Goal: Task Accomplishment & Management: Manage account settings

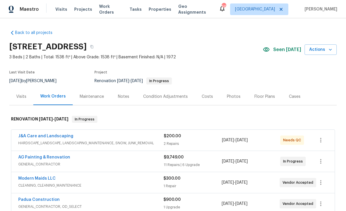
click at [64, 137] on link "J&A Care and Landscaping" at bounding box center [45, 136] width 55 height 4
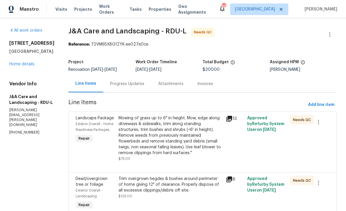
click at [186, 146] on div "Mowing of grass up to 6" in height. Mow, edge along driveways & sidewalks, trim…" at bounding box center [171, 135] width 104 height 41
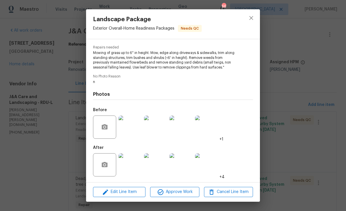
scroll to position [57, 0]
click at [130, 128] on img at bounding box center [130, 126] width 23 height 23
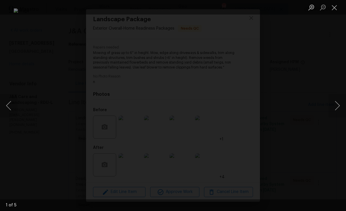
click at [338, 108] on button "Next image" at bounding box center [337, 105] width 17 height 23
click at [336, 109] on button "Next image" at bounding box center [337, 105] width 17 height 23
click at [339, 109] on button "Next image" at bounding box center [337, 105] width 17 height 23
click at [340, 109] on button "Next image" at bounding box center [337, 105] width 17 height 23
click at [337, 102] on button "Next image" at bounding box center [337, 105] width 17 height 23
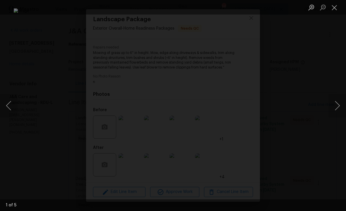
click at [332, 9] on button "Close lightbox" at bounding box center [335, 7] width 12 height 10
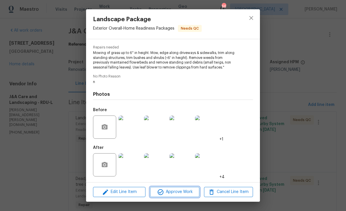
click at [176, 192] on span "Approve Work" at bounding box center [175, 191] width 46 height 7
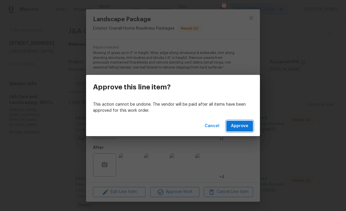
click at [242, 127] on span "Approve" at bounding box center [239, 125] width 17 height 7
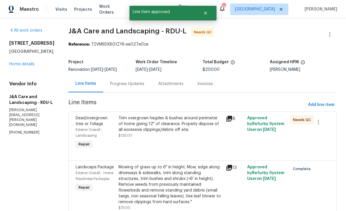
click at [185, 137] on div "Trim overgrown hegdes & bushes around perimeter of home giving 12" of clearance…" at bounding box center [171, 126] width 104 height 23
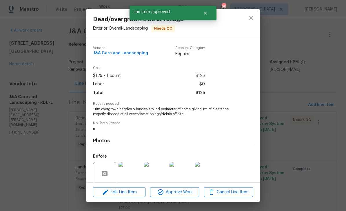
click at [151, 182] on img at bounding box center [155, 173] width 23 height 23
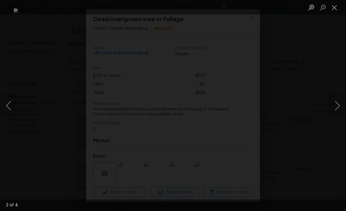
click at [328, 107] on div "Lightbox" at bounding box center [173, 105] width 346 height 211
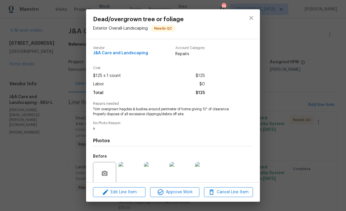
click at [328, 109] on div "Dead/overgrown tree or foliage Exterior Overall - Landscaping Needs QC Vendor J…" at bounding box center [173, 105] width 346 height 211
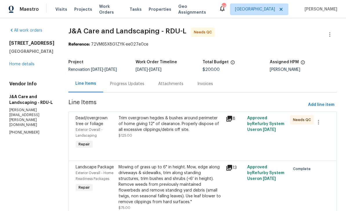
click at [328, 109] on div "Dead/overgrown tree or foliage Exterior Overall - Landscaping Needs QC Vendor J…" at bounding box center [173, 105] width 346 height 211
click at [187, 138] on div "Trim overgrown hegdes & bushes around perimeter of home giving 12" of clearance…" at bounding box center [171, 126] width 104 height 23
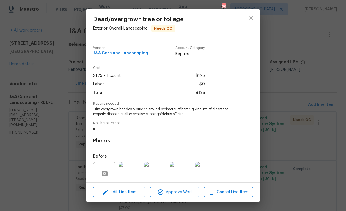
click at [206, 171] on img at bounding box center [206, 173] width 23 height 23
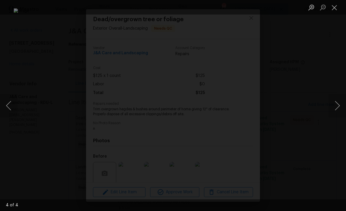
click at [335, 7] on button "Close lightbox" at bounding box center [335, 7] width 12 height 10
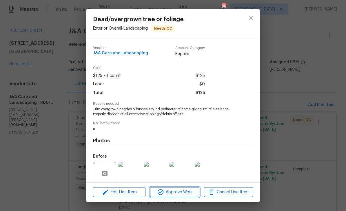
click at [187, 190] on span "Approve Work" at bounding box center [175, 192] width 46 height 7
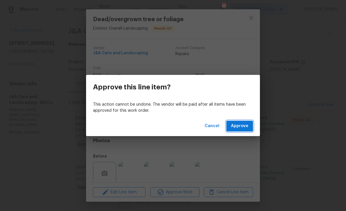
click at [245, 127] on span "Approve" at bounding box center [239, 125] width 17 height 7
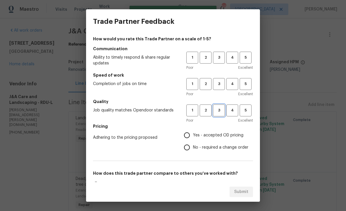
click at [220, 112] on span "3" at bounding box center [219, 110] width 11 height 7
click at [221, 82] on span "3" at bounding box center [219, 84] width 11 height 7
click at [224, 59] on span "3" at bounding box center [219, 57] width 11 height 7
click at [216, 126] on h5 "Pricing" at bounding box center [173, 126] width 160 height 6
click at [189, 134] on input "Yes - accepted OD pricing" at bounding box center [187, 135] width 12 height 12
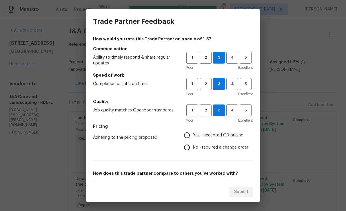
radio input "true"
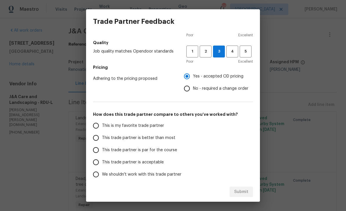
scroll to position [81, 0]
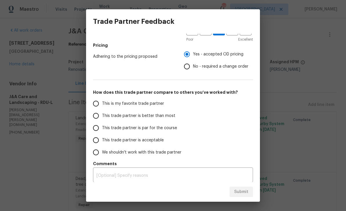
click at [130, 141] on span "This trade partner is acceptable" at bounding box center [133, 140] width 62 height 6
click at [102, 141] on input "This trade partner is acceptable" at bounding box center [96, 140] width 12 height 12
click at [240, 192] on span "Submit" at bounding box center [241, 191] width 14 height 7
radio input "true"
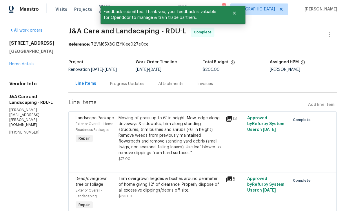
click at [31, 66] on link "Home details" at bounding box center [21, 64] width 25 height 4
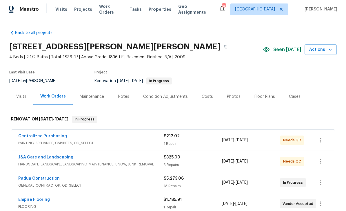
click at [58, 158] on link "J&A Care and Landscaping" at bounding box center [45, 157] width 55 height 4
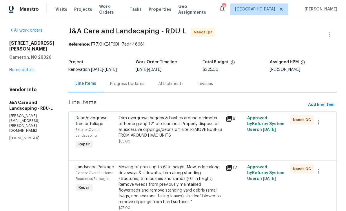
click at [174, 131] on div "Trim overgrown hegdes & bushes around perimeter of home giving 12" of clearance…" at bounding box center [171, 126] width 104 height 23
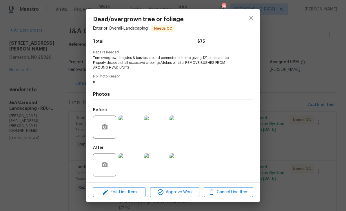
scroll to position [53, 0]
click at [130, 165] on img at bounding box center [130, 164] width 23 height 23
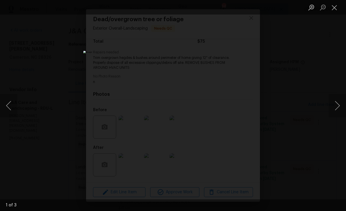
click at [333, 102] on button "Next image" at bounding box center [337, 105] width 17 height 23
click at [335, 101] on button "Next image" at bounding box center [337, 105] width 17 height 23
click at [332, 100] on button "Next image" at bounding box center [337, 105] width 17 height 23
click at [335, 101] on button "Next image" at bounding box center [337, 105] width 17 height 23
click at [333, 6] on button "Close lightbox" at bounding box center [335, 7] width 12 height 10
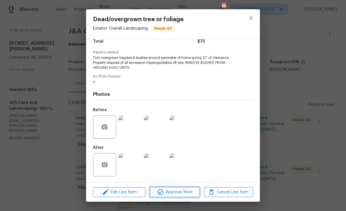
click at [184, 193] on span "Approve Work" at bounding box center [175, 192] width 46 height 7
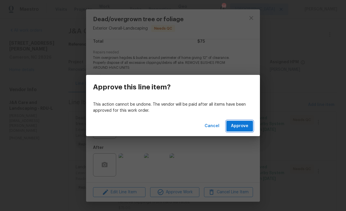
click at [236, 128] on span "Approve" at bounding box center [239, 125] width 17 height 7
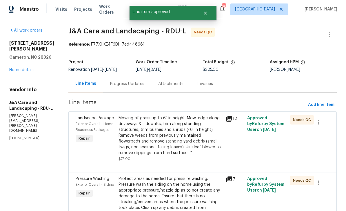
click at [185, 136] on div "Mowing of grass up to 6" in height. Mow, edge along driveways & sidewalks, trim…" at bounding box center [171, 135] width 104 height 41
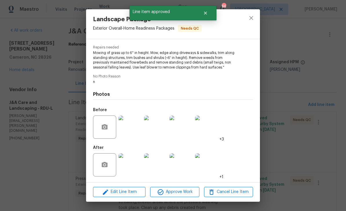
scroll to position [57, 0]
click at [130, 164] on img at bounding box center [130, 164] width 23 height 23
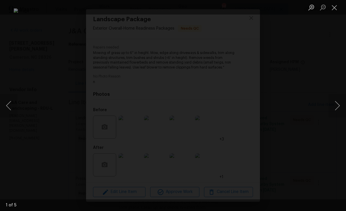
click at [335, 105] on button "Next image" at bounding box center [337, 105] width 17 height 23
click at [337, 107] on button "Next image" at bounding box center [337, 105] width 17 height 23
click at [338, 110] on button "Next image" at bounding box center [337, 105] width 17 height 23
click at [337, 110] on button "Next image" at bounding box center [337, 105] width 17 height 23
click at [336, 16] on div "Lightbox" at bounding box center [173, 105] width 346 height 211
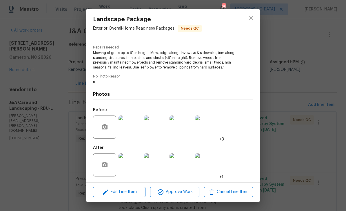
click at [336, 16] on div "Lightbox" at bounding box center [173, 105] width 346 height 211
click at [188, 191] on span "Approve Work" at bounding box center [175, 191] width 46 height 7
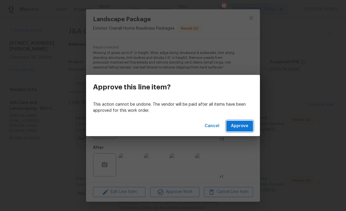
click at [238, 129] on span "Approve" at bounding box center [239, 125] width 17 height 7
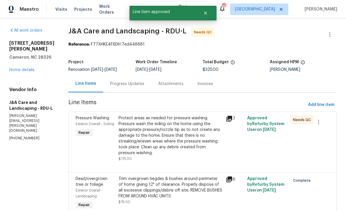
click at [186, 146] on div "Protect areas as needed for pressure washing. Pressure wash the siding on the h…" at bounding box center [171, 135] width 104 height 41
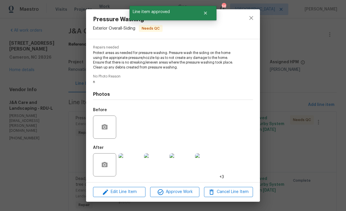
click at [132, 165] on img at bounding box center [130, 164] width 23 height 23
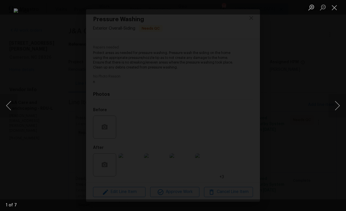
click at [337, 103] on button "Next image" at bounding box center [337, 105] width 17 height 23
click at [339, 99] on button "Next image" at bounding box center [337, 105] width 17 height 23
click at [340, 99] on button "Next image" at bounding box center [337, 105] width 17 height 23
click at [340, 97] on button "Next image" at bounding box center [337, 105] width 17 height 23
click at [338, 6] on button "Close lightbox" at bounding box center [335, 7] width 12 height 10
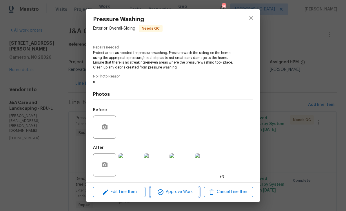
click at [185, 193] on span "Approve Work" at bounding box center [175, 191] width 46 height 7
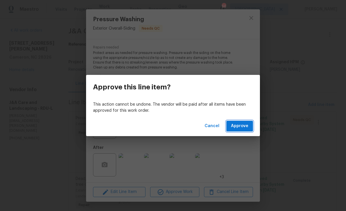
click at [247, 127] on span "Approve" at bounding box center [239, 125] width 17 height 7
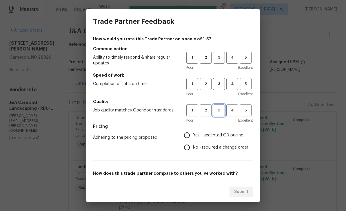
click at [223, 115] on button "3" at bounding box center [219, 110] width 12 height 12
click at [219, 84] on span "3" at bounding box center [219, 84] width 11 height 7
click at [221, 57] on span "3" at bounding box center [219, 57] width 11 height 7
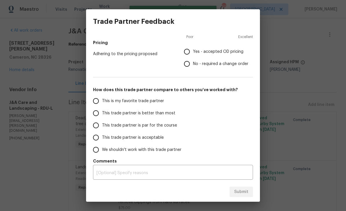
scroll to position [84, 0]
click at [98, 136] on input "This trade partner is acceptable" at bounding box center [96, 137] width 12 height 12
radio input "true"
click at [191, 55] on input "Yes - accepted OD pricing" at bounding box center [187, 52] width 12 height 12
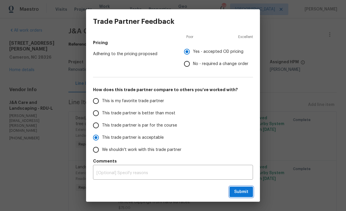
click at [241, 194] on span "Submit" at bounding box center [241, 191] width 14 height 7
radio input "false"
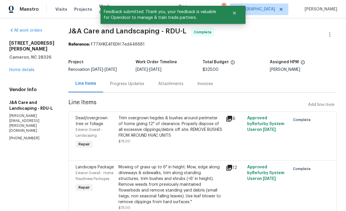
click at [34, 68] on link "Home details" at bounding box center [21, 70] width 25 height 4
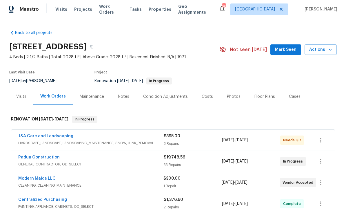
click at [291, 50] on span "Mark Seen" at bounding box center [285, 49] width 21 height 7
click at [65, 135] on link "J&A Care and Landscaping" at bounding box center [45, 136] width 55 height 4
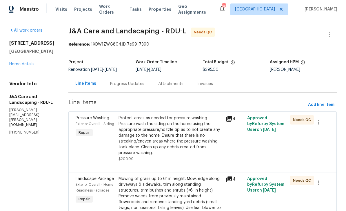
click at [163, 134] on div "Protect areas as needed for pressure washing. Pressure wash the siding on the h…" at bounding box center [171, 135] width 104 height 41
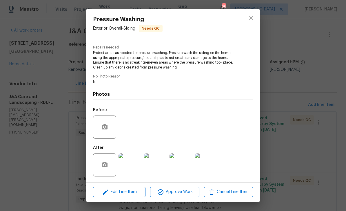
scroll to position [57, 0]
click at [128, 166] on img at bounding box center [130, 164] width 23 height 23
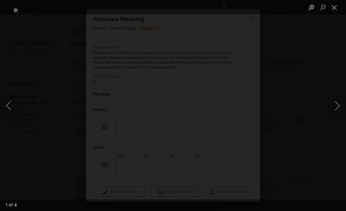
click at [339, 107] on button "Next image" at bounding box center [337, 105] width 17 height 23
click at [341, 106] on button "Next image" at bounding box center [337, 105] width 17 height 23
click at [340, 106] on button "Next image" at bounding box center [337, 105] width 17 height 23
click at [341, 108] on button "Next image" at bounding box center [337, 105] width 17 height 23
click at [339, 105] on button "Next image" at bounding box center [337, 105] width 17 height 23
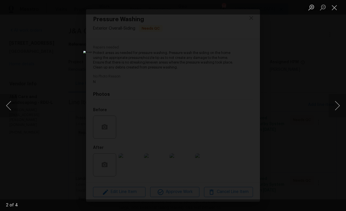
click at [340, 104] on button "Next image" at bounding box center [337, 105] width 17 height 23
click at [336, 10] on button "Close lightbox" at bounding box center [335, 7] width 12 height 10
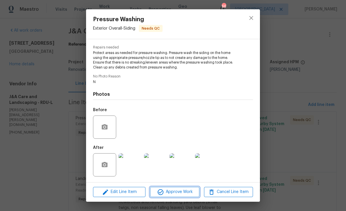
click at [186, 189] on span "Approve Work" at bounding box center [175, 191] width 46 height 7
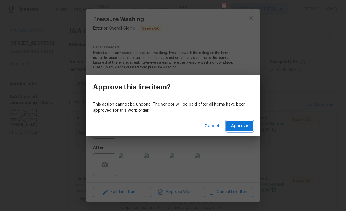
click at [241, 127] on span "Approve" at bounding box center [239, 125] width 17 height 7
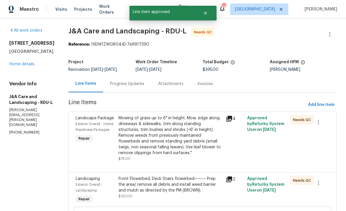
click at [185, 140] on div "Mowing of grass up to 6" in height. Mow, edge along driveways & sidewalks, trim…" at bounding box center [171, 135] width 104 height 41
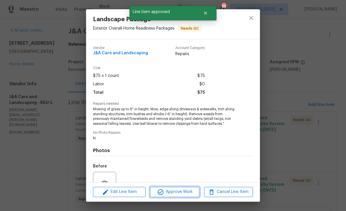
click at [175, 190] on span "Approve Work" at bounding box center [175, 191] width 46 height 7
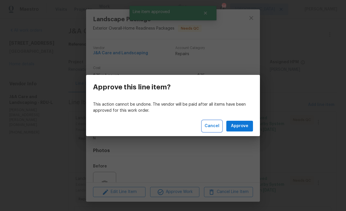
click at [216, 131] on button "Cancel" at bounding box center [212, 126] width 19 height 11
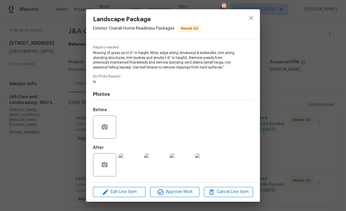
click at [133, 164] on img at bounding box center [130, 164] width 23 height 23
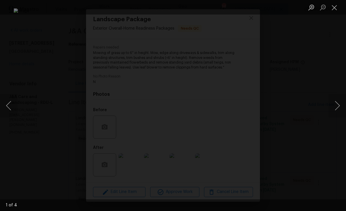
click at [337, 107] on button "Next image" at bounding box center [337, 105] width 17 height 23
click at [339, 107] on button "Next image" at bounding box center [337, 105] width 17 height 23
click at [340, 106] on button "Next image" at bounding box center [337, 105] width 17 height 23
click at [339, 106] on button "Next image" at bounding box center [337, 105] width 17 height 23
click at [340, 107] on button "Next image" at bounding box center [337, 105] width 17 height 23
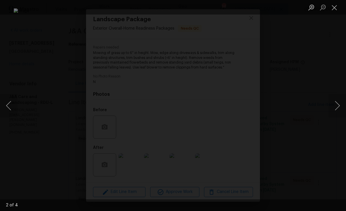
click at [340, 108] on button "Next image" at bounding box center [337, 105] width 17 height 23
click at [335, 8] on button "Close lightbox" at bounding box center [335, 7] width 12 height 10
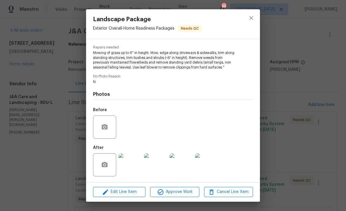
click at [187, 190] on span "Approve Work" at bounding box center [175, 191] width 46 height 7
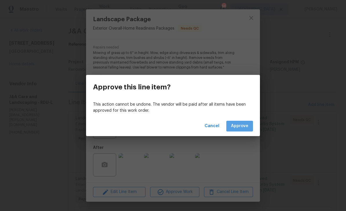
click at [240, 129] on span "Approve" at bounding box center [239, 125] width 17 height 7
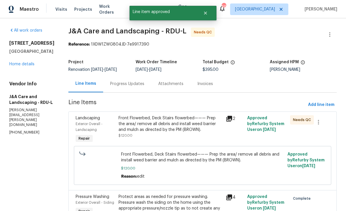
click at [166, 129] on div "Front Flowerbed, Deck Stairs flowerbed——— Prep the area/ remove all debris and …" at bounding box center [171, 123] width 104 height 17
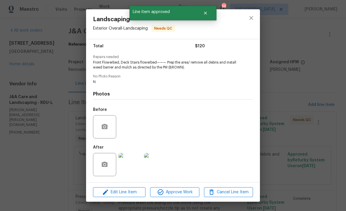
scroll to position [48, 0]
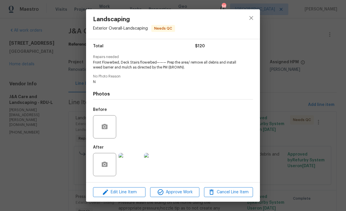
click at [132, 166] on img at bounding box center [130, 164] width 23 height 23
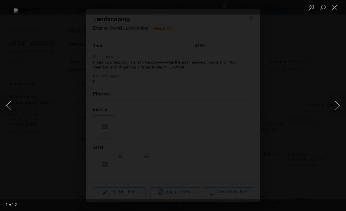
click at [337, 105] on button "Next image" at bounding box center [337, 105] width 17 height 23
click at [338, 105] on button "Next image" at bounding box center [337, 105] width 17 height 23
click at [339, 106] on button "Next image" at bounding box center [337, 105] width 17 height 23
click at [337, 10] on button "Close lightbox" at bounding box center [335, 7] width 12 height 10
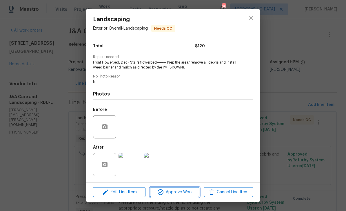
click at [184, 189] on span "Approve Work" at bounding box center [175, 192] width 46 height 7
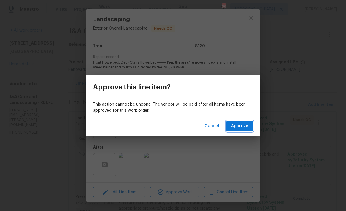
click at [244, 124] on span "Approve" at bounding box center [239, 125] width 17 height 7
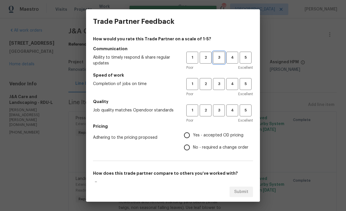
click at [225, 58] on button "3" at bounding box center [219, 58] width 12 height 12
click at [220, 88] on button "3" at bounding box center [219, 84] width 12 height 12
click at [222, 114] on button "3" at bounding box center [219, 110] width 12 height 12
click at [188, 132] on input "Yes - accepted OD pricing" at bounding box center [187, 135] width 12 height 12
radio input "true"
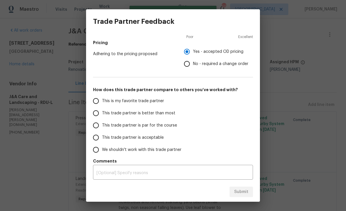
scroll to position [84, 0]
click at [121, 138] on span "This trade partner is acceptable" at bounding box center [133, 138] width 62 height 6
click at [102, 138] on input "This trade partner is acceptable" at bounding box center [96, 137] width 12 height 12
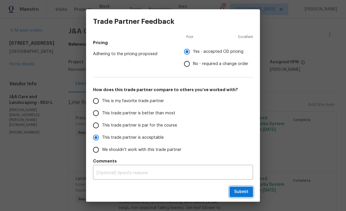
click at [233, 188] on button "Submit" at bounding box center [242, 192] width 24 height 11
radio input "true"
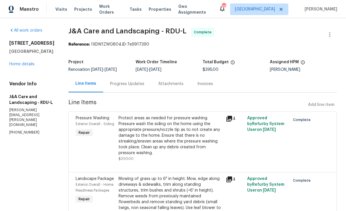
radio input "false"
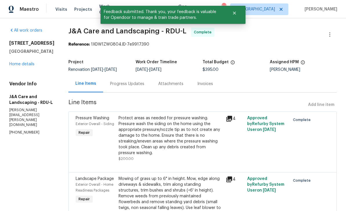
click at [33, 64] on link "Home details" at bounding box center [21, 64] width 25 height 4
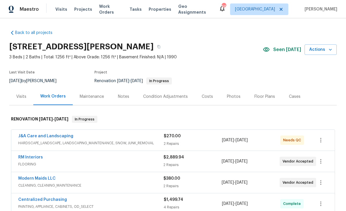
click at [75, 140] on div "J&A Care and Landscaping" at bounding box center [91, 136] width 146 height 7
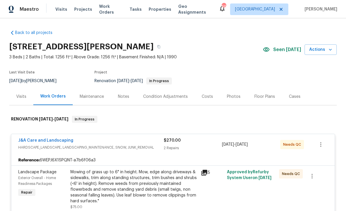
click at [64, 140] on link "J&A Care and Landscaping" at bounding box center [45, 140] width 55 height 4
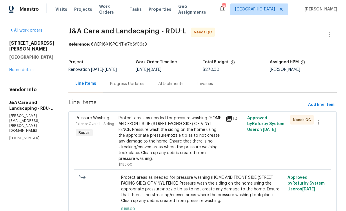
click at [177, 137] on div "Protect areas as needed for pressure washing (HOME AND FRONT SIDE (STREET FACIN…" at bounding box center [171, 138] width 104 height 46
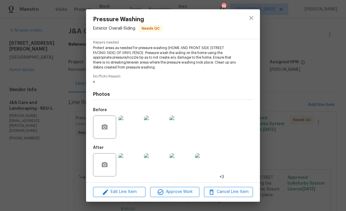
scroll to position [62, 0]
click at [131, 163] on img at bounding box center [130, 164] width 23 height 23
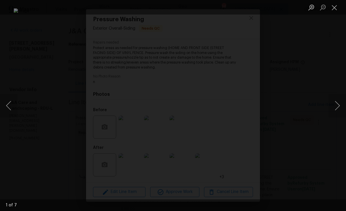
click at [340, 106] on button "Next image" at bounding box center [337, 105] width 17 height 23
click at [339, 108] on button "Next image" at bounding box center [337, 105] width 17 height 23
click at [341, 107] on button "Next image" at bounding box center [337, 105] width 17 height 23
click at [339, 109] on button "Next image" at bounding box center [337, 105] width 17 height 23
click at [340, 109] on button "Next image" at bounding box center [337, 105] width 17 height 23
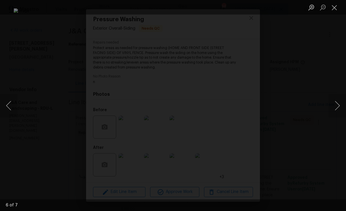
click at [334, 6] on button "Close lightbox" at bounding box center [335, 7] width 12 height 10
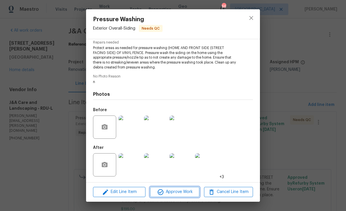
click at [181, 195] on span "Approve Work" at bounding box center [175, 191] width 46 height 7
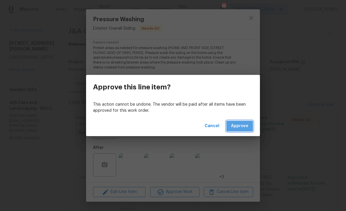
click at [245, 128] on span "Approve" at bounding box center [239, 125] width 17 height 7
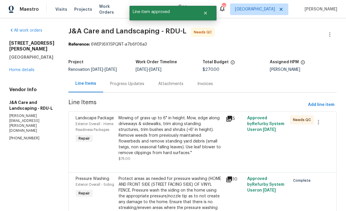
click at [176, 141] on div "Mowing of grass up to 6" in height. Mow, edge along driveways & sidewalks, trim…" at bounding box center [171, 135] width 104 height 41
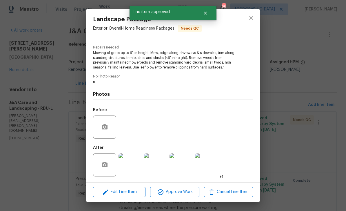
scroll to position [57, 0]
click at [133, 168] on img at bounding box center [130, 164] width 23 height 23
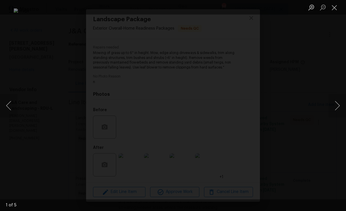
click at [340, 105] on button "Next image" at bounding box center [337, 105] width 17 height 23
click at [341, 105] on button "Next image" at bounding box center [337, 105] width 17 height 23
click at [321, 136] on div "Lightbox" at bounding box center [173, 105] width 346 height 211
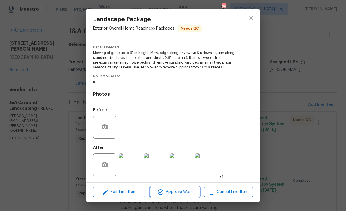
click at [184, 192] on span "Approve Work" at bounding box center [175, 191] width 46 height 7
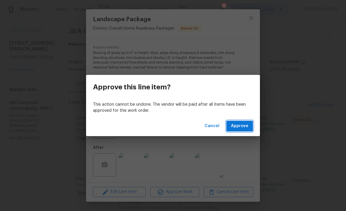
click at [243, 123] on span "Approve" at bounding box center [239, 125] width 17 height 7
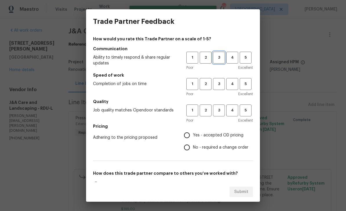
click at [222, 57] on span "3" at bounding box center [219, 57] width 11 height 7
click at [220, 81] on span "3" at bounding box center [219, 84] width 11 height 7
click at [222, 109] on span "3" at bounding box center [219, 110] width 11 height 7
click at [190, 133] on input "Yes - accepted OD pricing" at bounding box center [187, 135] width 12 height 12
radio input "true"
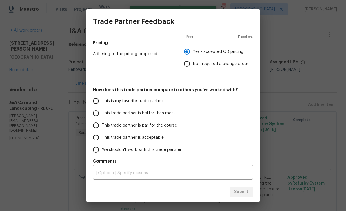
scroll to position [84, 0]
click at [97, 135] on input "This trade partner is acceptable" at bounding box center [96, 137] width 12 height 12
click at [238, 196] on button "Submit" at bounding box center [242, 192] width 24 height 11
radio input "true"
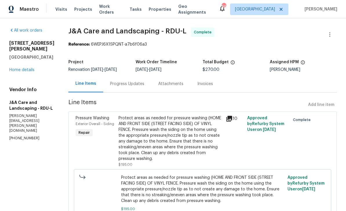
radio input "false"
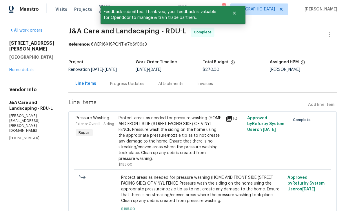
click at [31, 68] on link "Home details" at bounding box center [21, 70] width 25 height 4
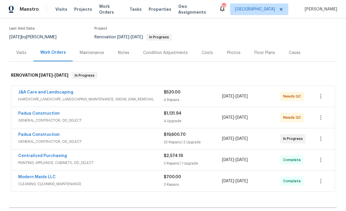
scroll to position [48, 0]
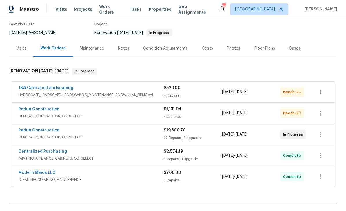
click at [65, 88] on link "J&A Care and Landscaping" at bounding box center [45, 88] width 55 height 4
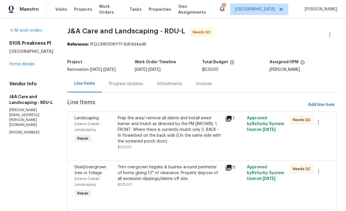
click at [177, 133] on div "Prep the area/ remove all debris and install weed barrier and mulch as directed…" at bounding box center [170, 129] width 104 height 29
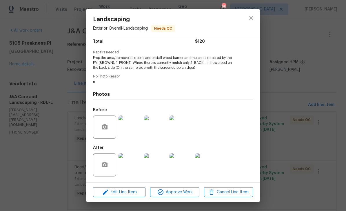
scroll to position [53, 0]
click at [132, 162] on img at bounding box center [130, 164] width 23 height 23
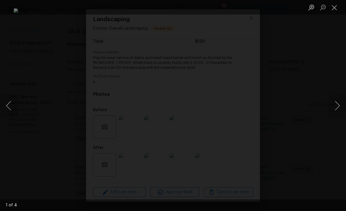
click at [338, 107] on button "Next image" at bounding box center [337, 105] width 17 height 23
click at [341, 104] on button "Next image" at bounding box center [337, 105] width 17 height 23
click at [341, 103] on button "Next image" at bounding box center [337, 105] width 17 height 23
click at [341, 104] on button "Next image" at bounding box center [337, 105] width 17 height 23
click at [338, 7] on button "Close lightbox" at bounding box center [335, 7] width 12 height 10
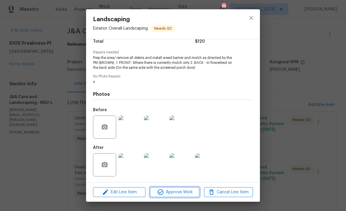
click at [187, 190] on span "Approve Work" at bounding box center [175, 192] width 46 height 7
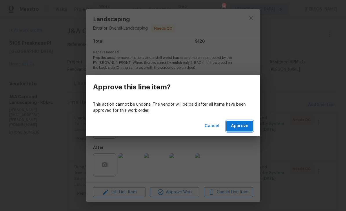
click at [247, 126] on span "Approve" at bounding box center [239, 125] width 17 height 7
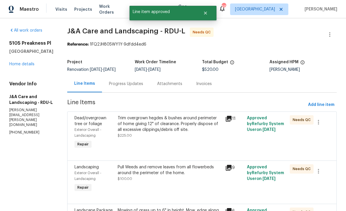
click at [179, 130] on div "Trim overgrown hegdes & bushes around perimeter of home giving 12" of clearance…" at bounding box center [170, 123] width 104 height 17
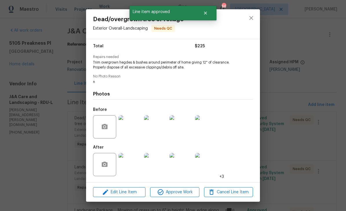
scroll to position [48, 0]
click at [132, 164] on img at bounding box center [130, 164] width 23 height 23
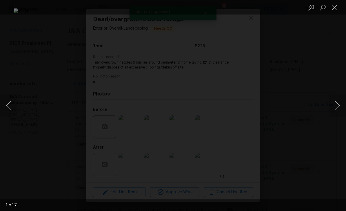
click at [340, 105] on button "Next image" at bounding box center [337, 105] width 17 height 23
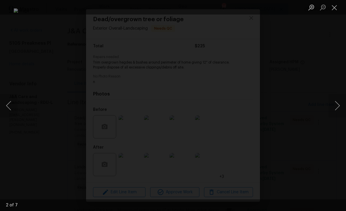
click at [341, 107] on button "Next image" at bounding box center [337, 105] width 17 height 23
click at [339, 109] on button "Next image" at bounding box center [337, 105] width 17 height 23
click at [337, 7] on button "Close lightbox" at bounding box center [335, 7] width 12 height 10
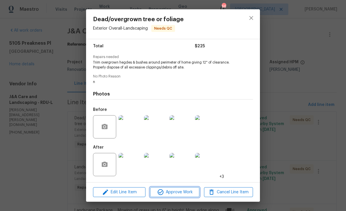
click at [189, 190] on span "Approve Work" at bounding box center [175, 192] width 46 height 7
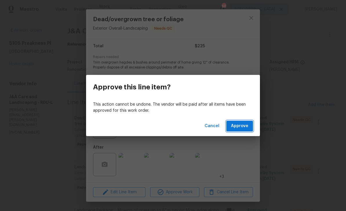
click at [242, 125] on span "Approve" at bounding box center [239, 125] width 17 height 7
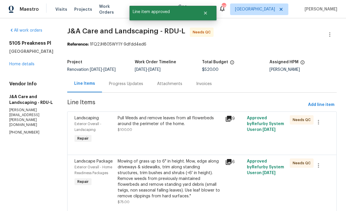
click at [172, 126] on div "Pull Weeds and remove leaves from all flowerbeds around the perimeter of the ho…" at bounding box center [170, 121] width 104 height 12
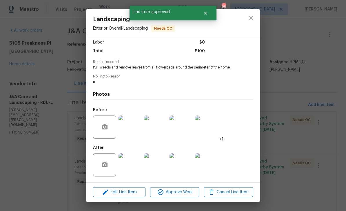
scroll to position [44, 0]
click at [133, 164] on img at bounding box center [130, 164] width 23 height 23
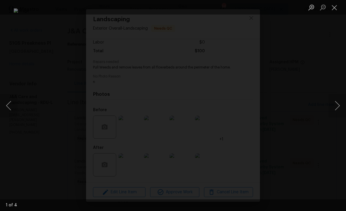
click at [340, 106] on button "Next image" at bounding box center [337, 105] width 17 height 23
click at [342, 104] on button "Next image" at bounding box center [337, 105] width 17 height 23
click at [340, 105] on button "Next image" at bounding box center [337, 105] width 17 height 23
click at [341, 105] on button "Next image" at bounding box center [337, 105] width 17 height 23
click at [333, 8] on button "Close lightbox" at bounding box center [335, 7] width 12 height 10
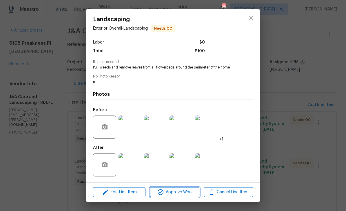
click at [181, 191] on span "Approve Work" at bounding box center [175, 192] width 46 height 7
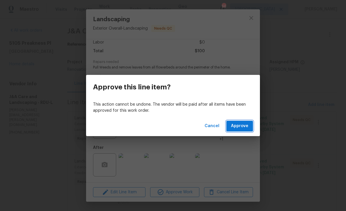
click at [245, 125] on span "Approve" at bounding box center [239, 125] width 17 height 7
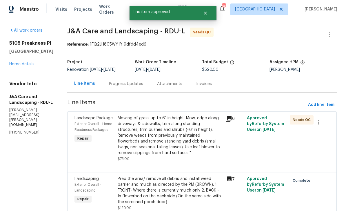
click at [175, 142] on div "Mowing of grass up to 6" in height. Mow, edge along driveways & sidewalks, trim…" at bounding box center [170, 135] width 104 height 41
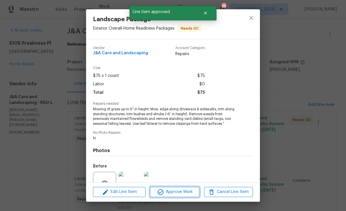
click at [181, 192] on span "Approve Work" at bounding box center [175, 191] width 46 height 7
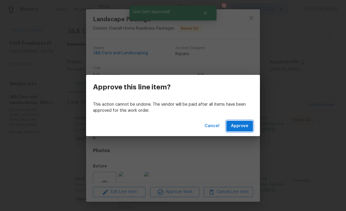
click at [249, 127] on button "Approve" at bounding box center [240, 126] width 27 height 11
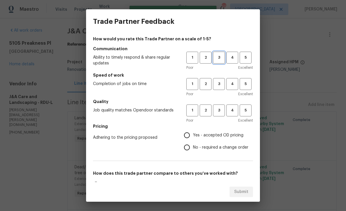
click at [223, 56] on span "3" at bounding box center [219, 57] width 11 height 7
click at [222, 86] on span "3" at bounding box center [219, 84] width 11 height 7
click at [223, 111] on span "3" at bounding box center [219, 110] width 11 height 7
click at [193, 134] on input "Yes - accepted OD pricing" at bounding box center [187, 135] width 12 height 12
radio input "true"
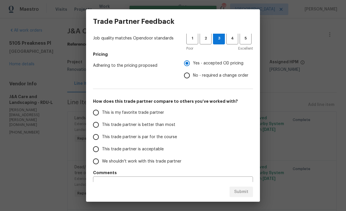
scroll to position [71, 0]
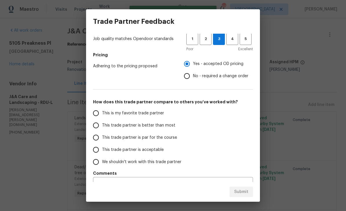
click at [94, 146] on input "This trade partner is acceptable" at bounding box center [96, 150] width 12 height 12
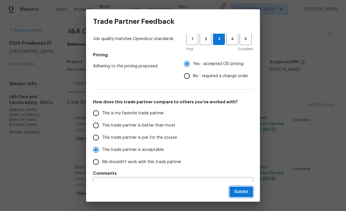
click at [246, 193] on span "Submit" at bounding box center [241, 191] width 14 height 7
radio input "true"
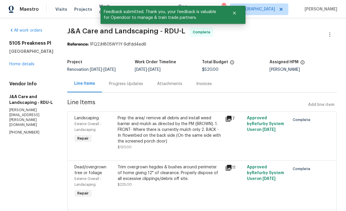
click at [32, 63] on link "Home details" at bounding box center [21, 64] width 25 height 4
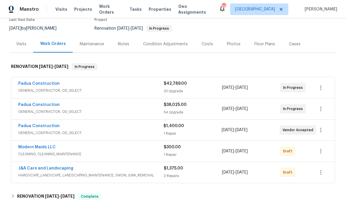
scroll to position [62, 0]
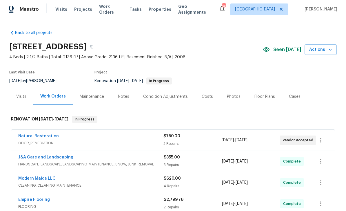
click at [50, 141] on span "ODOR_REMEDIATION" at bounding box center [90, 143] width 145 height 6
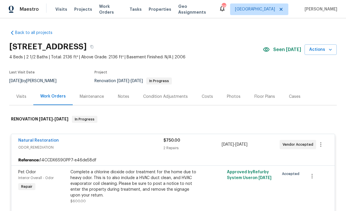
click at [50, 142] on link "Natural Restoration" at bounding box center [38, 140] width 41 height 4
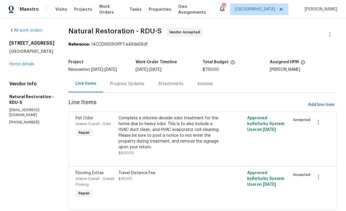
click at [137, 86] on div "Progress Updates" at bounding box center [127, 84] width 34 height 6
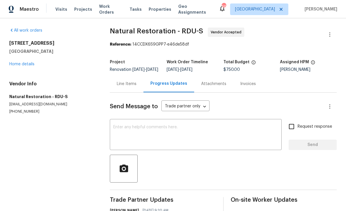
click at [31, 64] on link "Home details" at bounding box center [21, 64] width 25 height 4
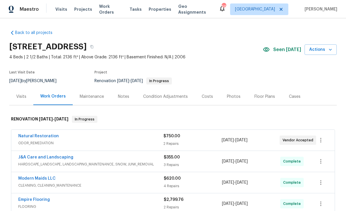
scroll to position [0, 0]
